Goal: Task Accomplishment & Management: Complete application form

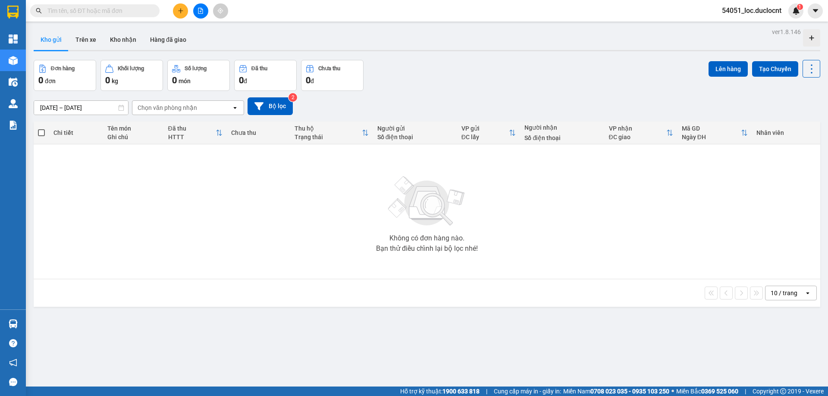
click at [181, 14] on button at bounding box center [180, 10] width 15 height 15
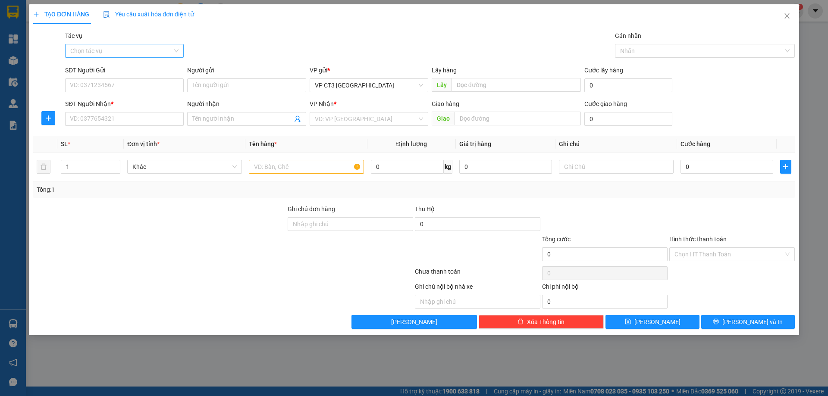
click at [155, 53] on input "Tác vụ" at bounding box center [121, 50] width 102 height 13
click at [138, 87] on div "Nhập hàng kho nhận" at bounding box center [124, 82] width 119 height 14
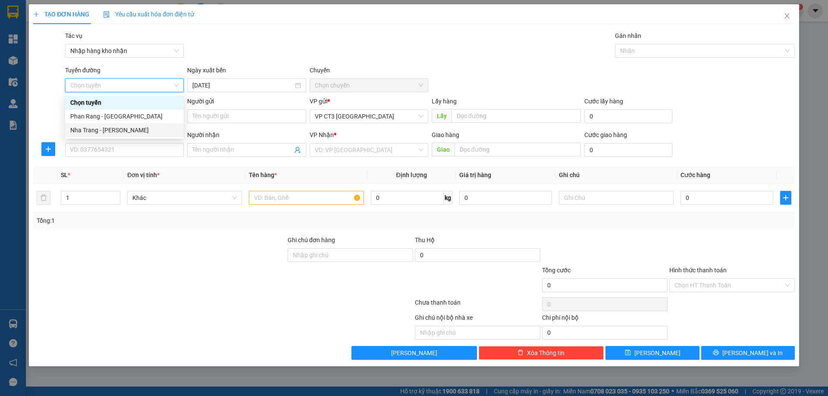
click at [127, 129] on div "Nha Trang - [PERSON_NAME]" at bounding box center [124, 130] width 108 height 9
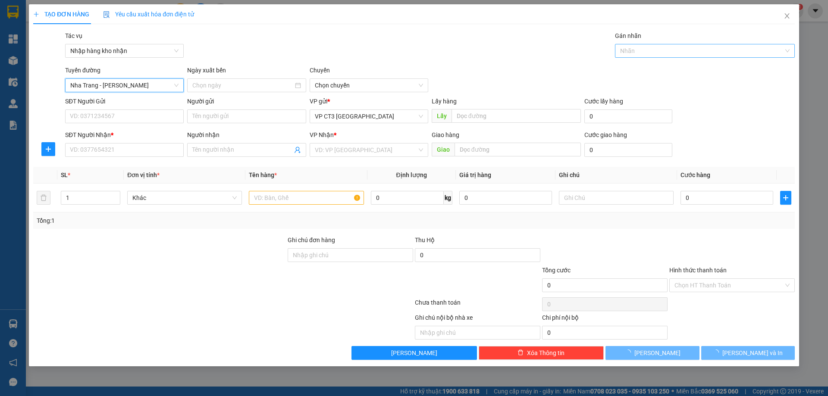
type input "[DATE]"
click at [158, 85] on span "Nha Trang - [PERSON_NAME]" at bounding box center [124, 85] width 108 height 13
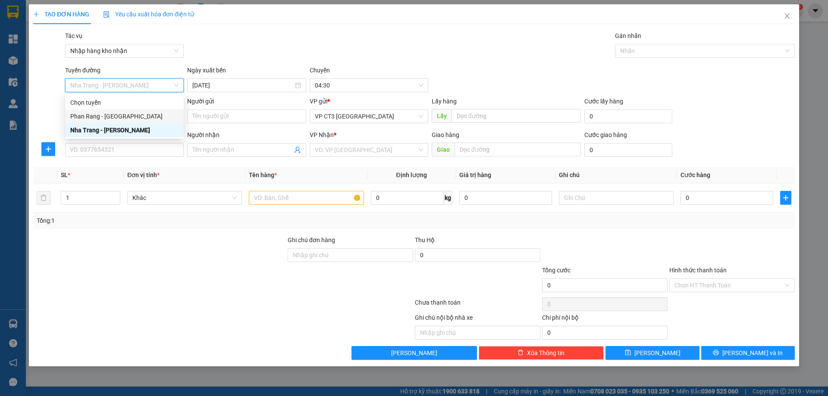
click at [123, 116] on div "Phan Rang - [GEOGRAPHIC_DATA]" at bounding box center [124, 116] width 108 height 9
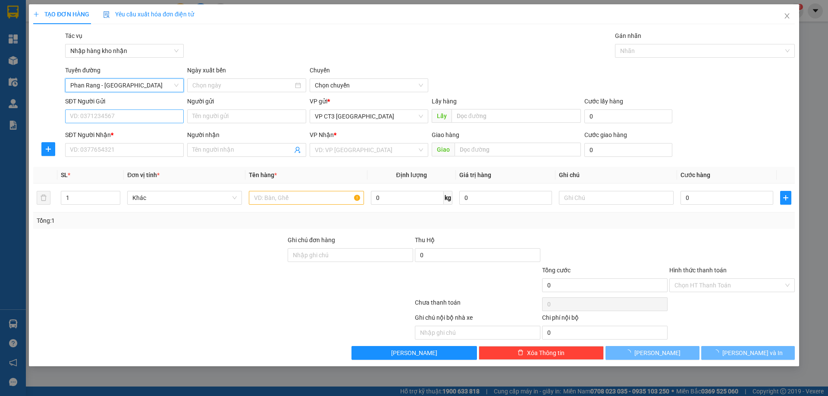
type input "[DATE]"
click at [133, 85] on span "Phan Rang - [GEOGRAPHIC_DATA]" at bounding box center [124, 85] width 108 height 13
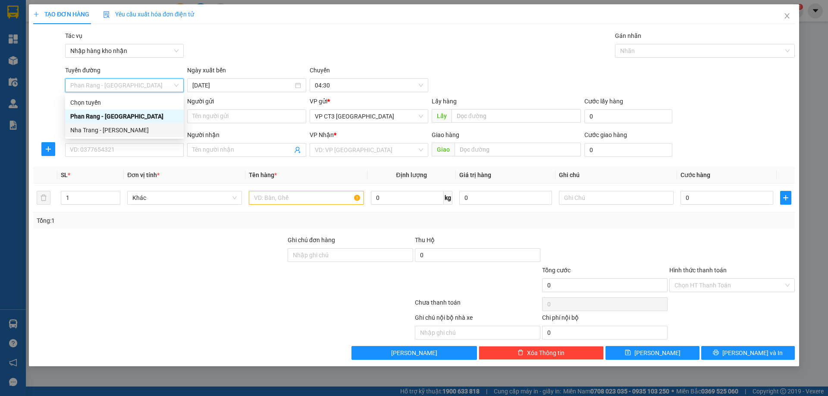
click at [111, 130] on div "Nha Trang - [PERSON_NAME]" at bounding box center [124, 130] width 108 height 9
type input "[DATE]"
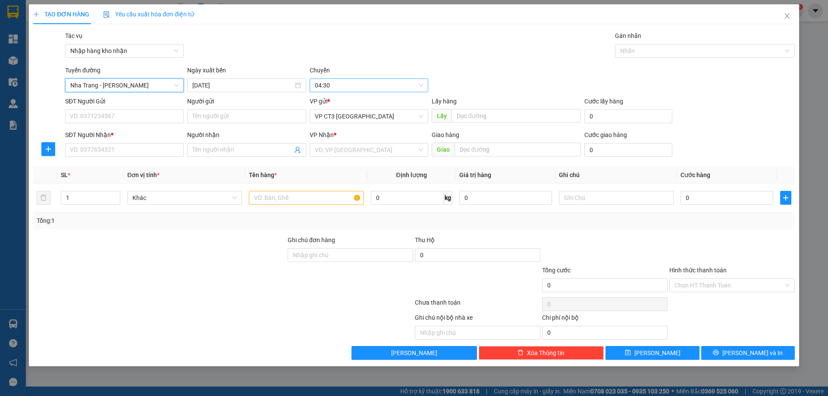
click at [368, 79] on span "04:30" at bounding box center [369, 85] width 108 height 13
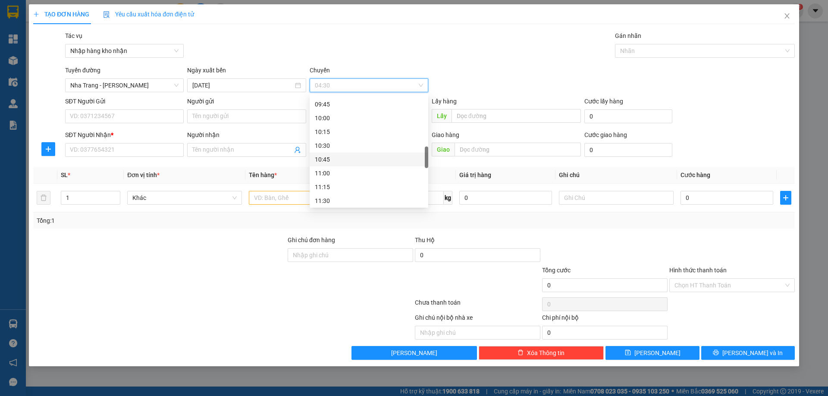
scroll to position [388, 0]
click at [336, 173] on div "12:30" at bounding box center [369, 169] width 108 height 9
click at [637, 51] on div at bounding box center [700, 51] width 167 height 10
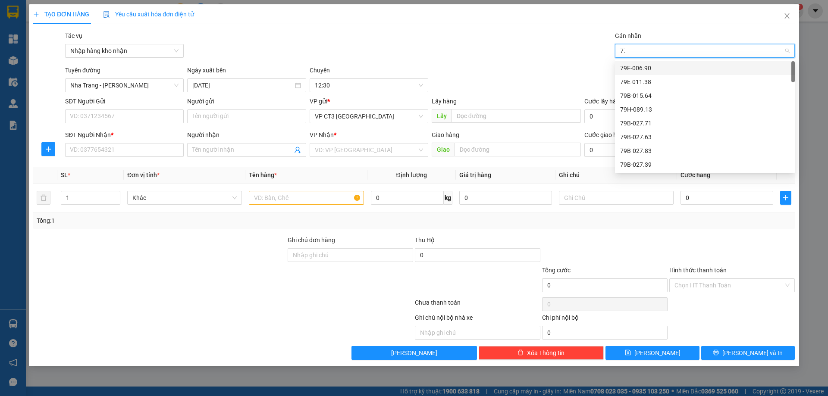
type input "771"
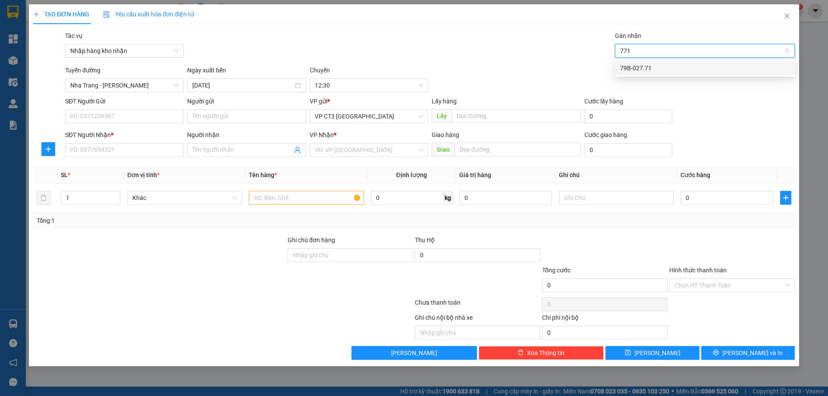
click at [645, 72] on div "79B-027.71" at bounding box center [705, 67] width 170 height 9
type input "tường"
click at [660, 66] on div "Tường- 0395728902" at bounding box center [705, 67] width 170 height 9
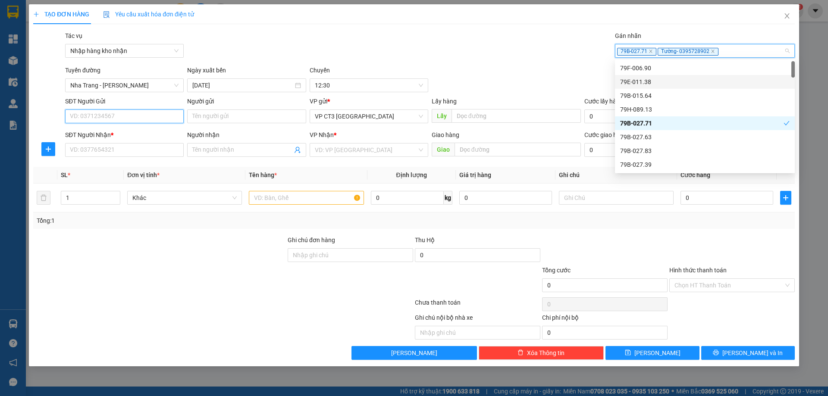
click at [142, 112] on input "SĐT Người Gửi" at bounding box center [124, 117] width 119 height 14
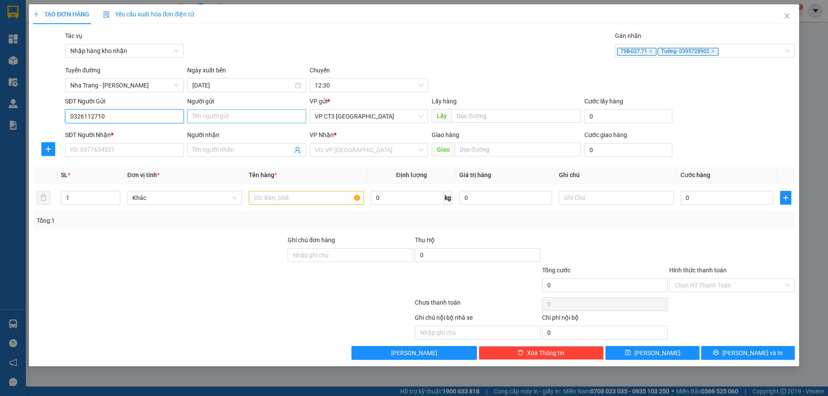
type input "0326112710"
click at [223, 119] on input "Người gửi" at bounding box center [246, 117] width 119 height 14
type input "C"
type input "Trịnh"
click at [142, 151] on input "SĐT Người Nhận *" at bounding box center [124, 150] width 119 height 14
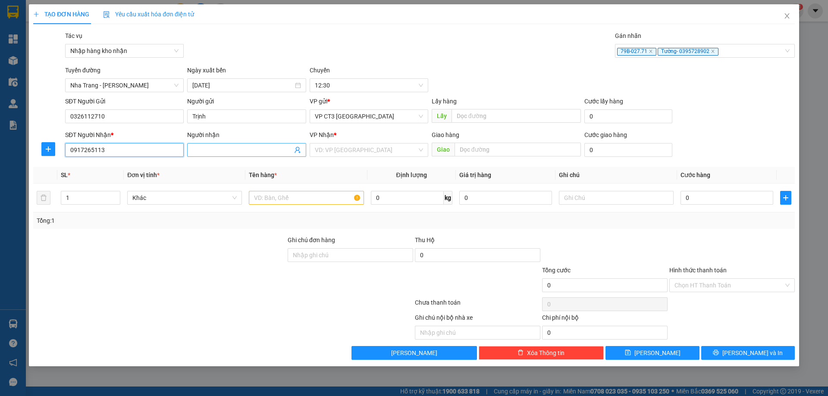
type input "0917265113"
click at [217, 149] on input "Người nhận" at bounding box center [242, 149] width 100 height 9
type input "[PERSON_NAME]"
click at [347, 149] on input "search" at bounding box center [366, 150] width 102 height 13
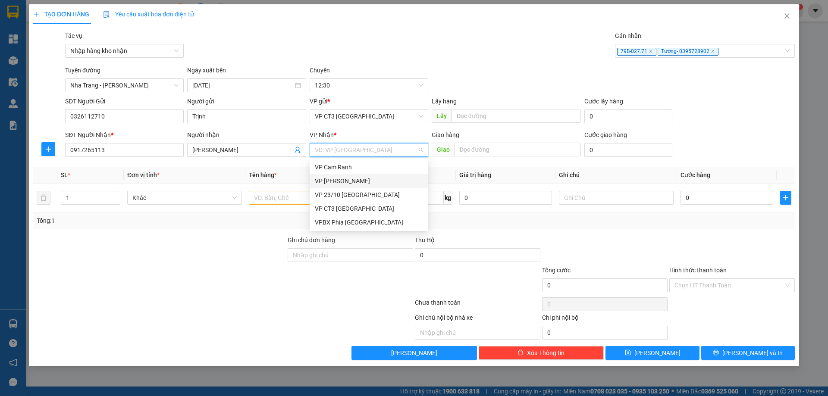
drag, startPoint x: 339, startPoint y: 181, endPoint x: 402, endPoint y: 175, distance: 63.3
click at [339, 181] on div "VP [PERSON_NAME]" at bounding box center [369, 180] width 108 height 9
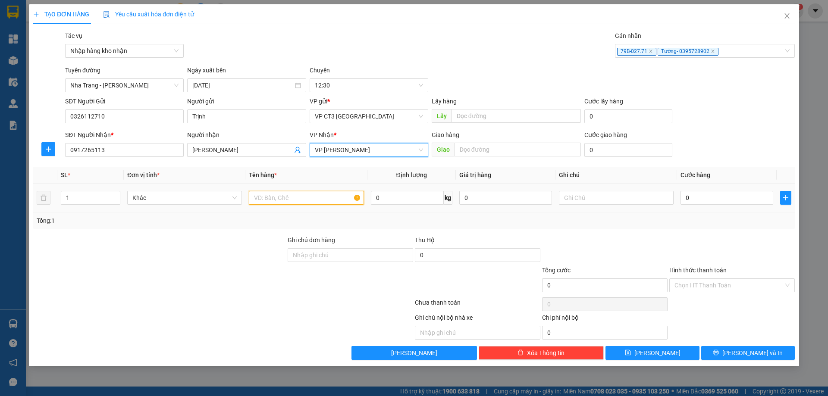
click at [302, 201] on input "text" at bounding box center [306, 198] width 115 height 14
type input "Bì trắng"
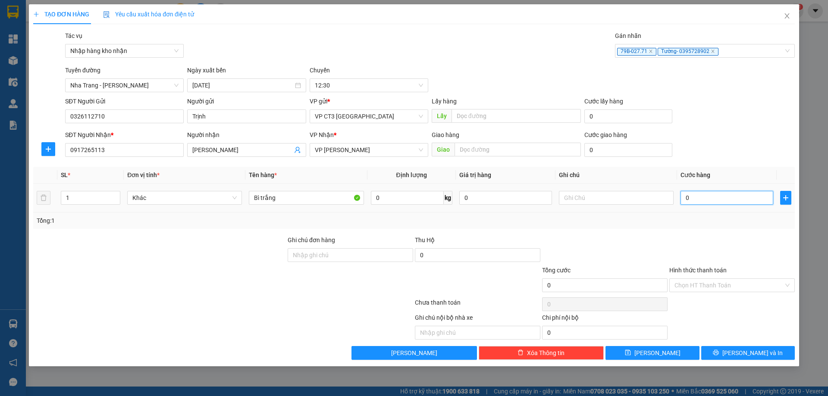
click at [696, 200] on input "0" at bounding box center [727, 198] width 93 height 14
type input "2"
type input "20"
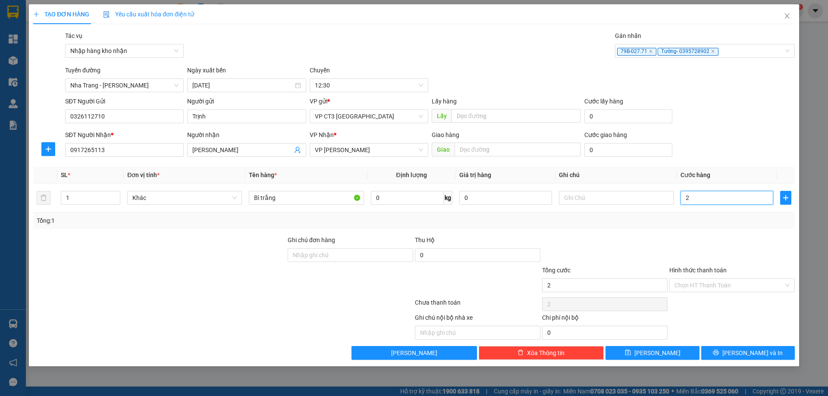
type input "20"
type input "200"
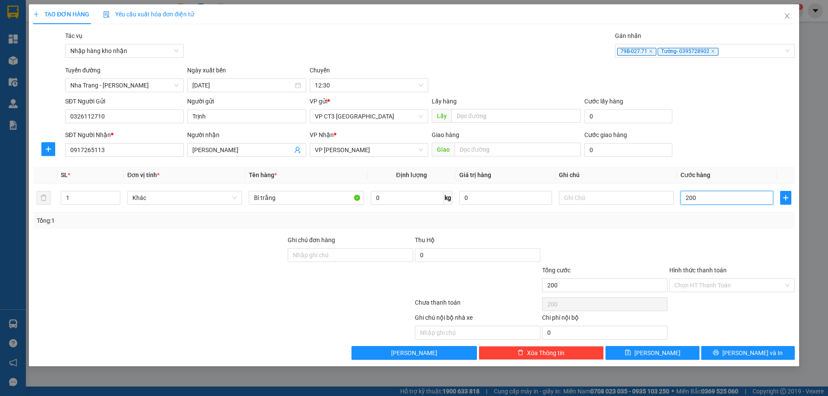
type input "2.000"
type input "20.000"
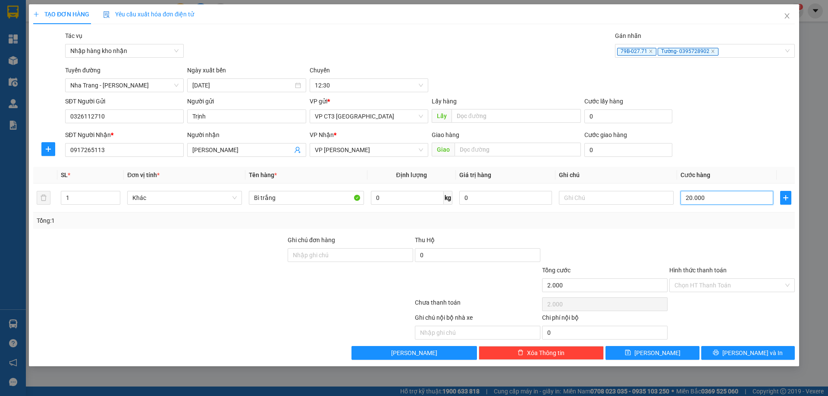
type input "20.000"
drag, startPoint x: 688, startPoint y: 285, endPoint x: 696, endPoint y: 286, distance: 8.3
click at [688, 285] on input "Hình thức thanh toán" at bounding box center [729, 285] width 109 height 13
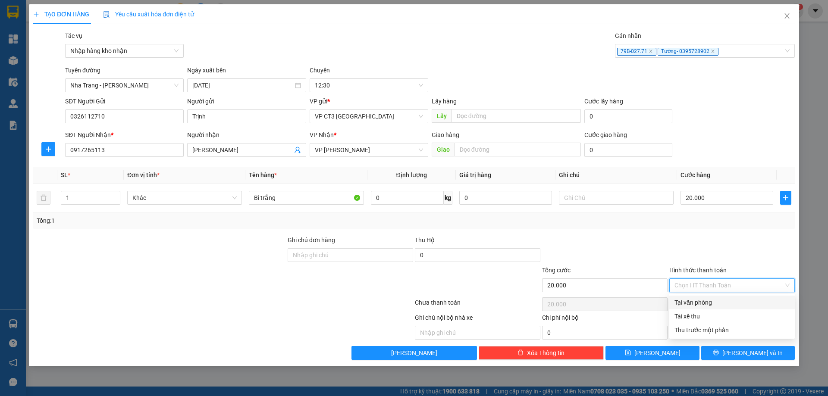
click at [704, 302] on div "Tại văn phòng" at bounding box center [732, 302] width 115 height 9
type input "0"
click at [719, 356] on icon "printer" at bounding box center [716, 353] width 6 height 6
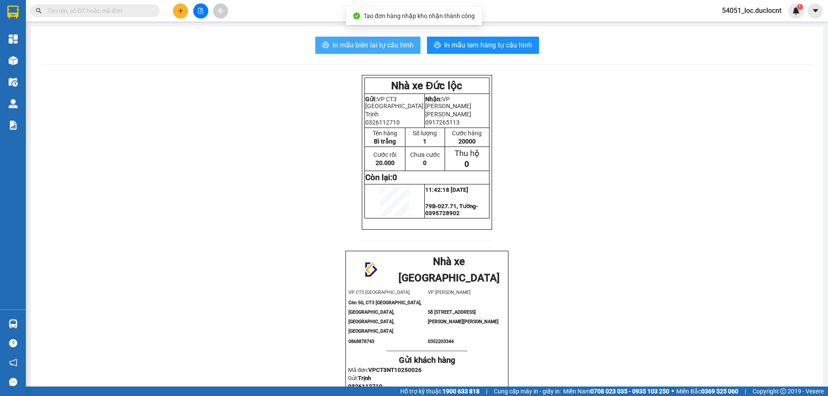
click at [371, 45] on span "In mẫu biên lai tự cấu hình" at bounding box center [373, 45] width 81 height 11
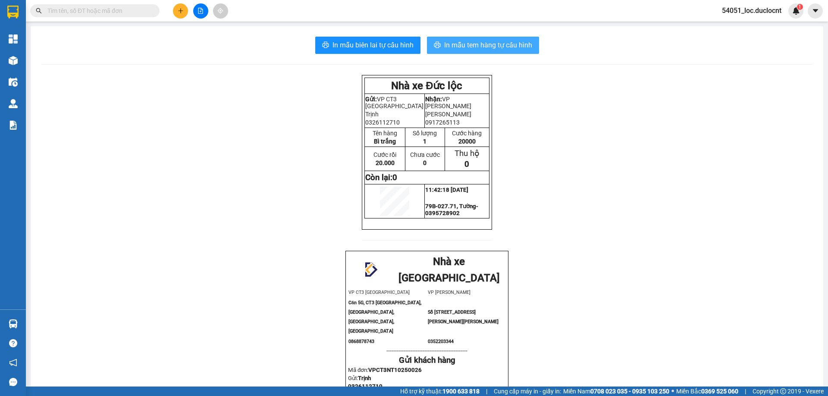
click at [501, 46] on span "In mẫu tem hàng tự cấu hình" at bounding box center [488, 45] width 88 height 11
click at [179, 13] on icon "plus" at bounding box center [181, 11] width 6 height 6
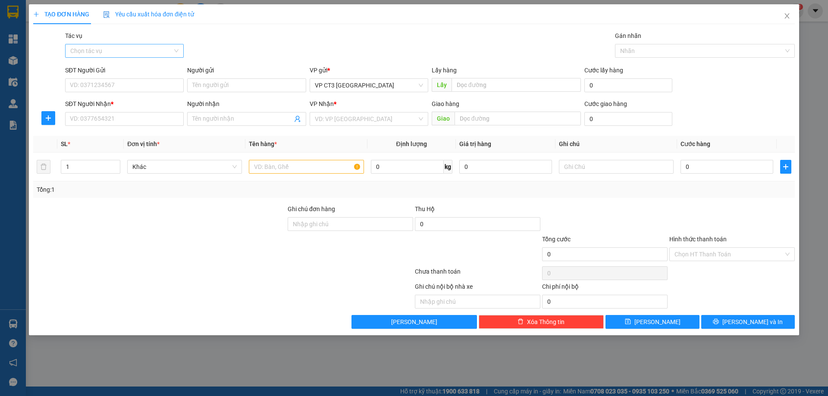
click at [163, 50] on input "Tác vụ" at bounding box center [121, 50] width 102 height 13
click at [156, 89] on body "Kết quả tìm kiếm ( 0 ) Bộ lọc No Data 54051_loc.duclocnt 1 Tổng Quan Kho hàng m…" at bounding box center [414, 198] width 828 height 396
click at [148, 52] on input "Tác vụ" at bounding box center [121, 50] width 102 height 13
click at [135, 81] on div "Nhập hàng kho nhận" at bounding box center [124, 81] width 108 height 9
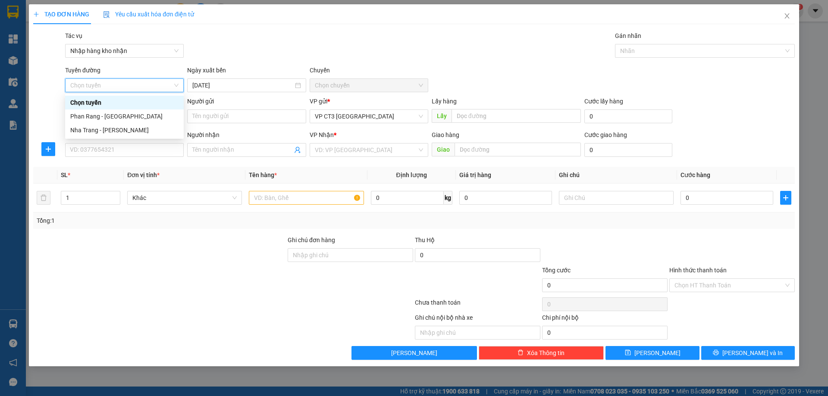
click at [138, 86] on span "Chọn tuyến" at bounding box center [124, 85] width 108 height 13
click at [117, 132] on div "Nha Trang - [PERSON_NAME]" at bounding box center [124, 130] width 108 height 9
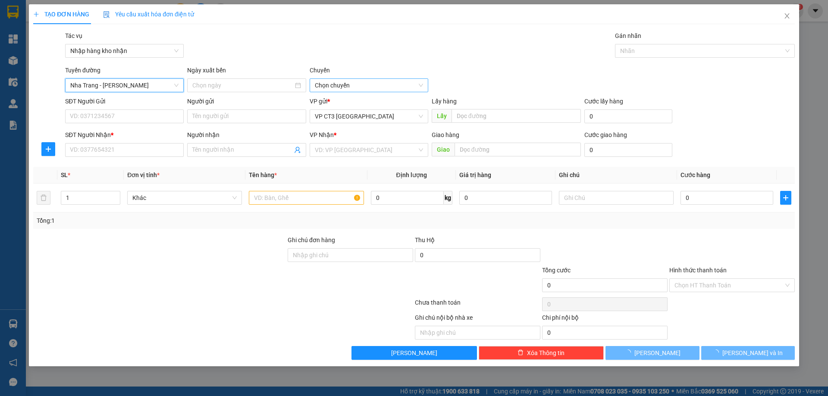
type input "[DATE]"
click at [374, 82] on span "04:30" at bounding box center [369, 85] width 108 height 13
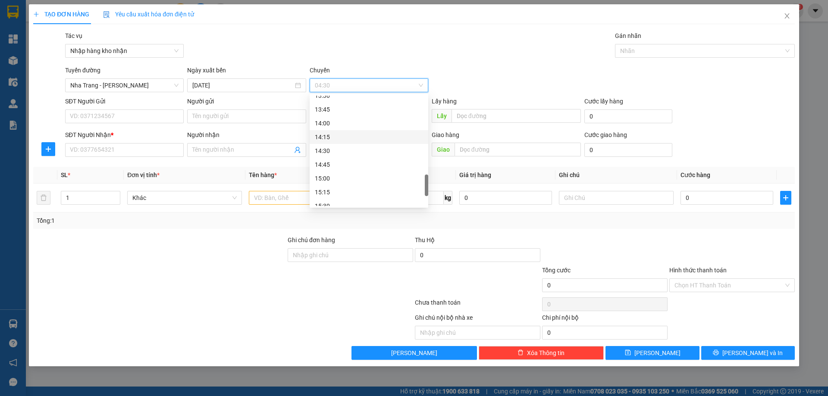
scroll to position [431, 0]
click at [343, 143] on div "12:45" at bounding box center [369, 140] width 108 height 9
click at [650, 49] on div at bounding box center [700, 51] width 167 height 10
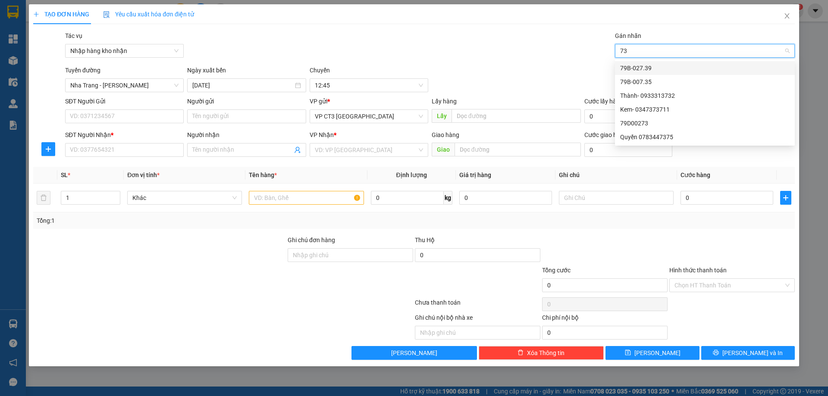
type input "739"
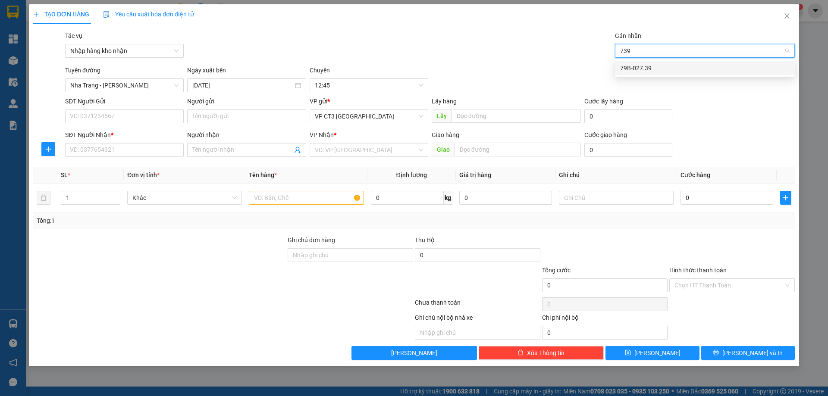
click at [652, 67] on div "79B-027.39" at bounding box center [705, 67] width 170 height 9
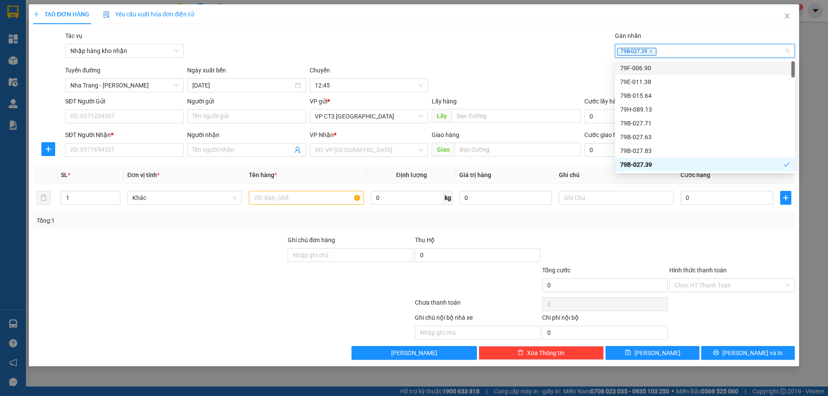
click at [674, 47] on div "79B-027.39" at bounding box center [700, 51] width 167 height 10
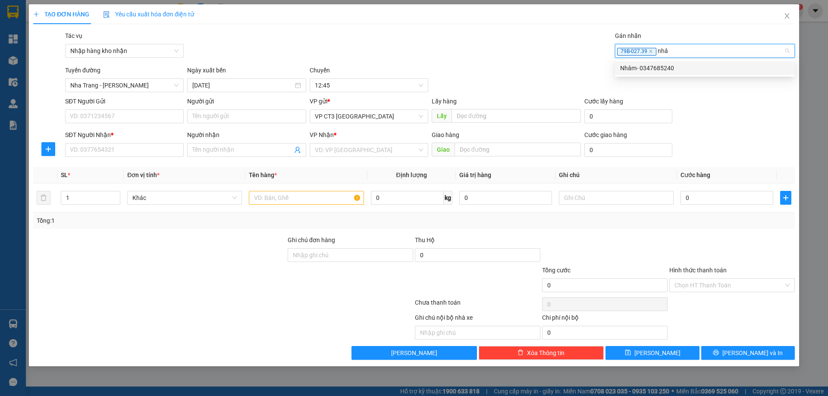
type input "nhâm"
click at [667, 71] on div "Nhâm- 0347685240" at bounding box center [705, 67] width 170 height 9
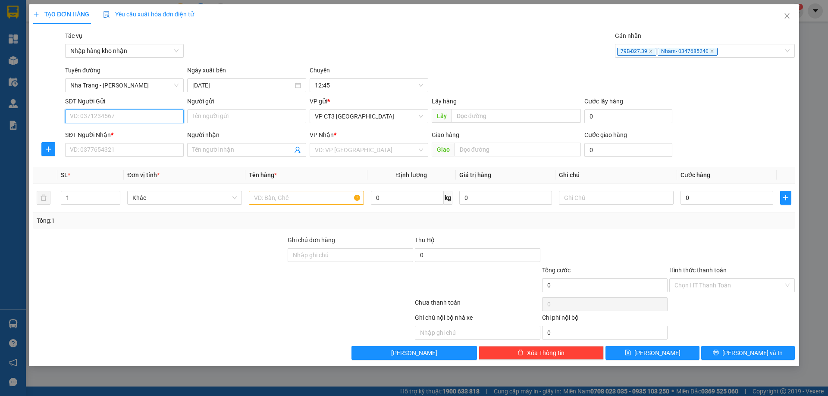
click at [142, 117] on input "SĐT Người Gửi" at bounding box center [124, 117] width 119 height 14
type input "0793677576"
click at [148, 134] on div "0793677576 - Tâm Hình" at bounding box center [124, 133] width 108 height 9
type input "Tâm Hình"
type input "0916857406"
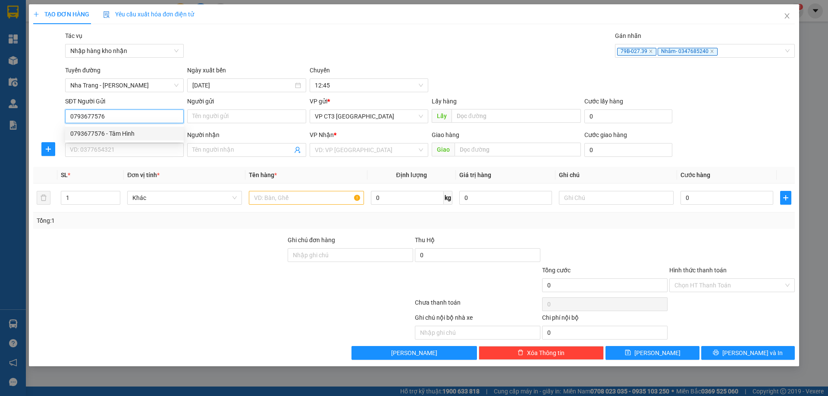
type input "Cây Xăng Hòa Thuận"
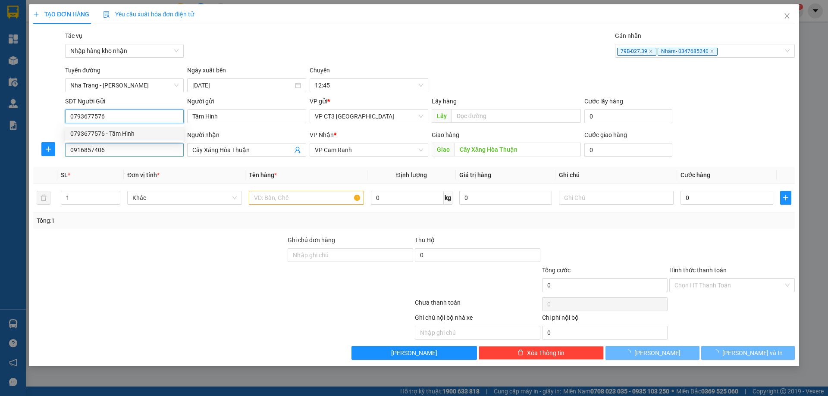
type input "40.000"
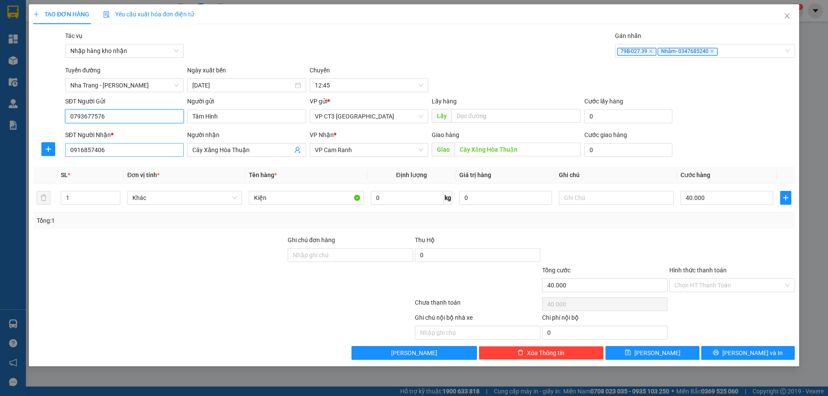
type input "0793677576"
drag, startPoint x: 113, startPoint y: 150, endPoint x: 0, endPoint y: 160, distance: 113.1
click at [0, 160] on div "TẠO ĐƠN HÀNG Yêu cầu xuất hóa đơn điện tử Transit Pickup Surcharge Ids Transit …" at bounding box center [414, 198] width 828 height 396
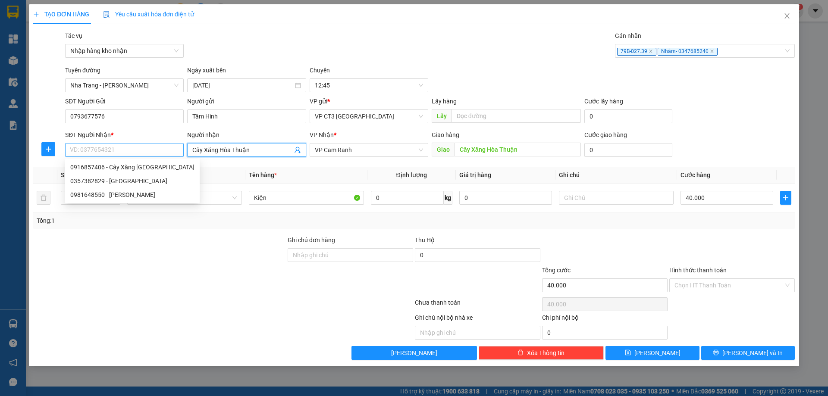
drag, startPoint x: 272, startPoint y: 148, endPoint x: 111, endPoint y: 153, distance: 161.0
click at [111, 153] on div "SĐT Người Nhận * VD: 0377654321 Người nhận Cây Xăng Hòa Thuận Cây Xăng Hòa Thuậ…" at bounding box center [429, 145] width 733 height 30
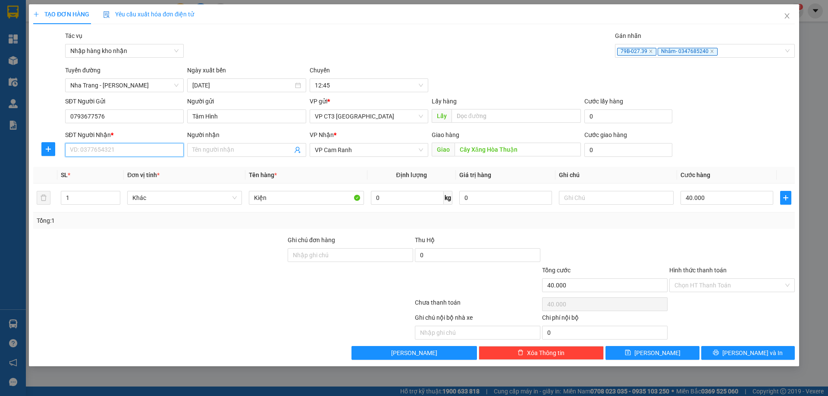
click at [132, 152] on input "SĐT Người Nhận *" at bounding box center [124, 150] width 119 height 14
type input "0359743865"
click at [219, 149] on input "Người nhận" at bounding box center [242, 149] width 100 height 9
type input "[PERSON_NAME]"
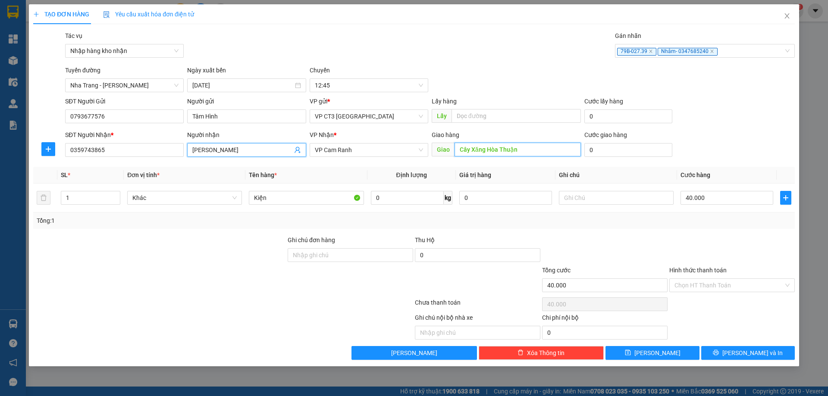
click at [513, 149] on input "Cây Xăng Hòa Thuận" at bounding box center [518, 150] width 126 height 14
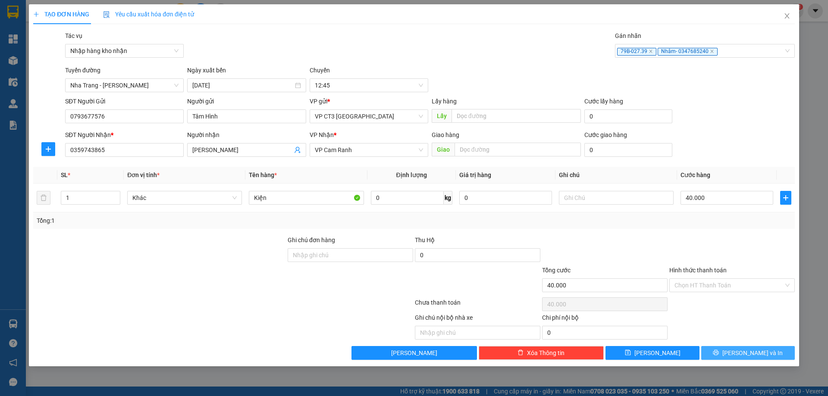
click at [719, 353] on icon "printer" at bounding box center [716, 353] width 6 height 6
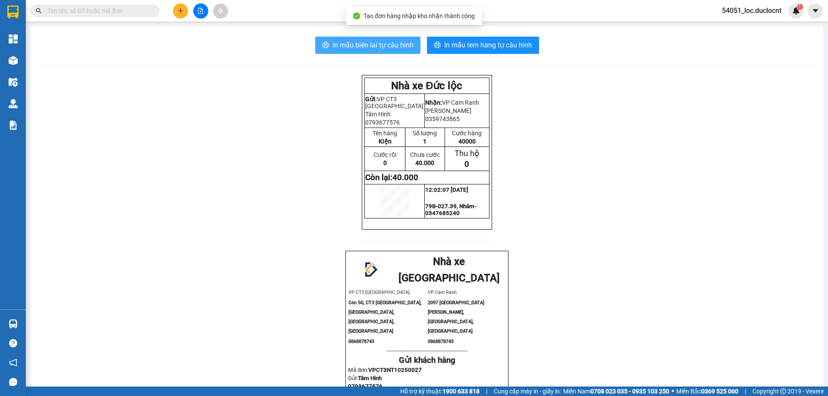
click at [384, 49] on span "In mẫu biên lai tự cấu hình" at bounding box center [373, 45] width 81 height 11
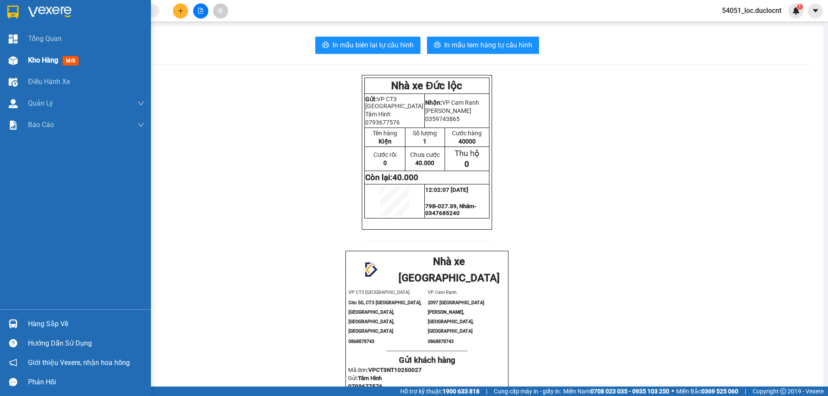
click at [36, 61] on span "Kho hàng" at bounding box center [43, 60] width 30 height 8
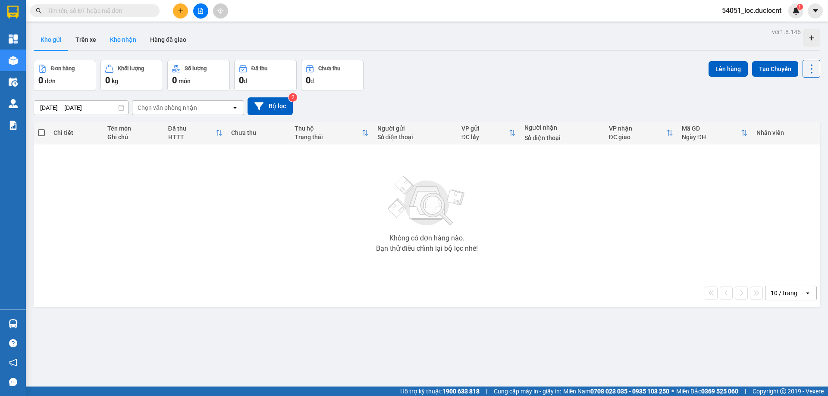
click at [121, 40] on button "Kho nhận" at bounding box center [123, 39] width 40 height 21
click at [236, 106] on icon "open" at bounding box center [235, 107] width 7 height 7
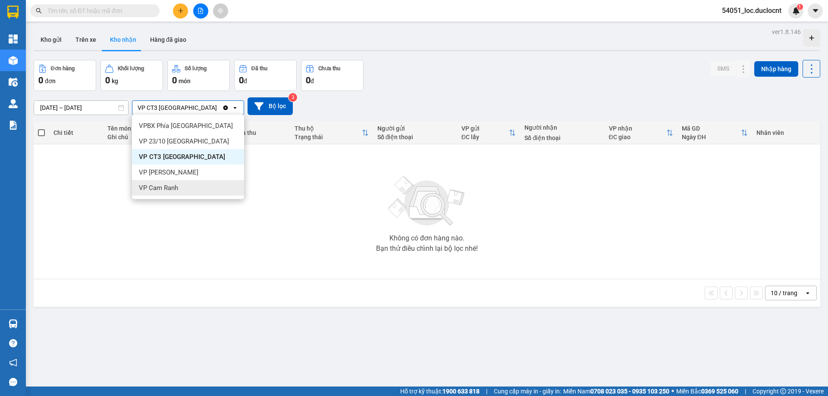
click at [180, 188] on div "VP Cam Ranh" at bounding box center [188, 188] width 112 height 16
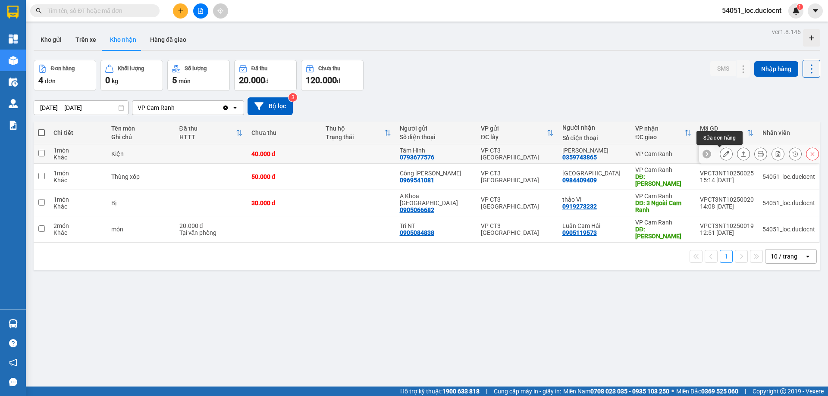
click at [723, 152] on icon at bounding box center [726, 154] width 6 height 6
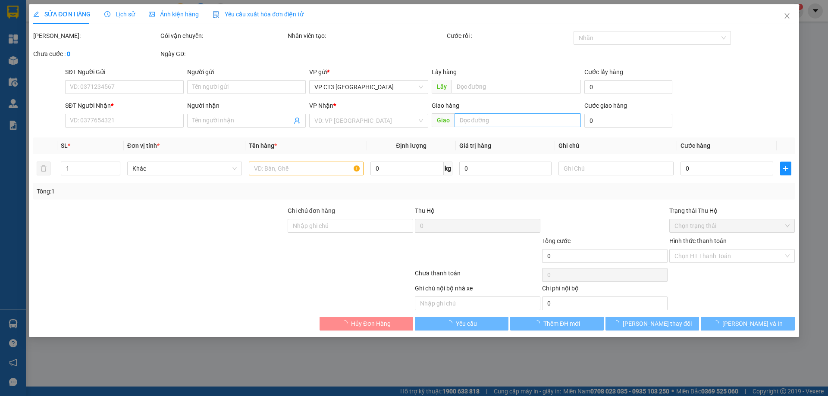
type input "0793677576"
type input "Tâm Hình"
type input "0359743865"
type input "[PERSON_NAME]"
type input "40.000"
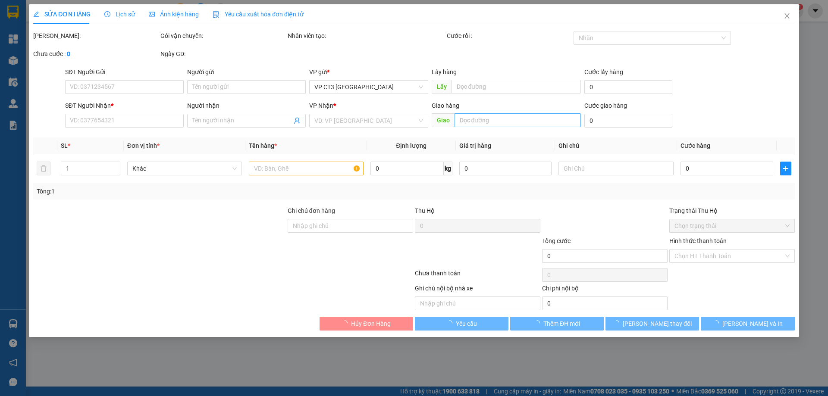
type input "40.000"
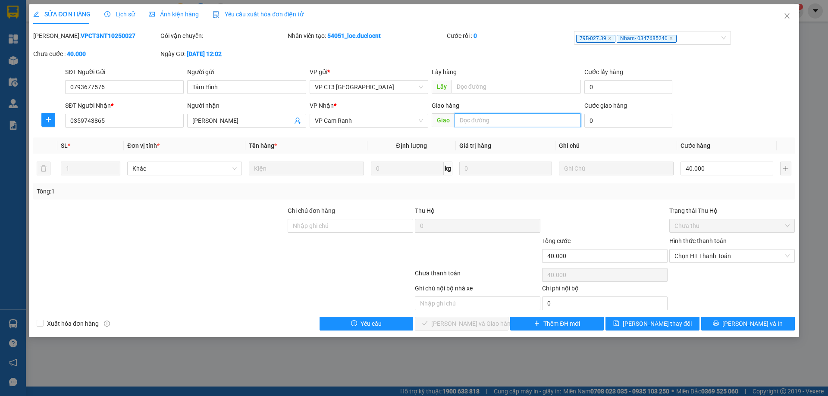
click at [485, 123] on input "text" at bounding box center [518, 120] width 126 height 14
type input "Q"
type input "Gần Quán Cơm Anh Khoa"
click at [761, 320] on span "[PERSON_NAME] và In" at bounding box center [753, 323] width 60 height 9
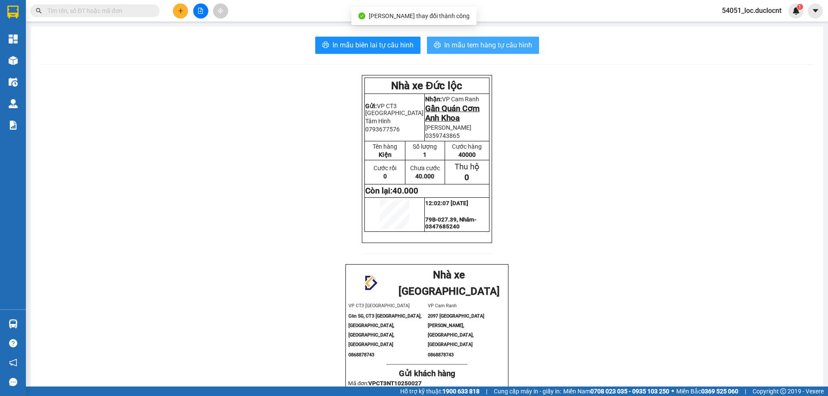
click at [496, 46] on span "In mẫu tem hàng tự cấu hình" at bounding box center [488, 45] width 88 height 11
